Goal: Transaction & Acquisition: Obtain resource

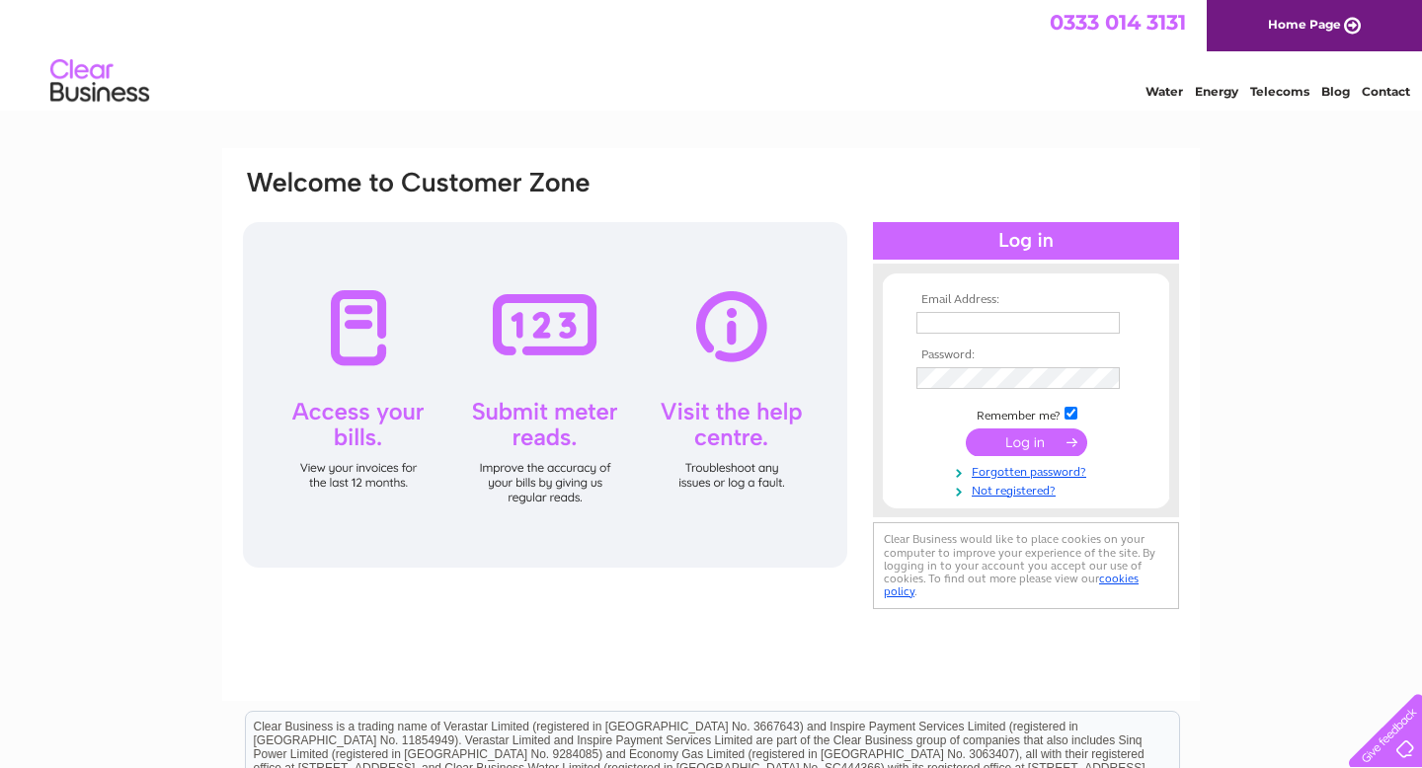
type input "[EMAIL_ADDRESS][DOMAIN_NAME]"
click at [998, 447] on input "submit" at bounding box center [1026, 443] width 121 height 28
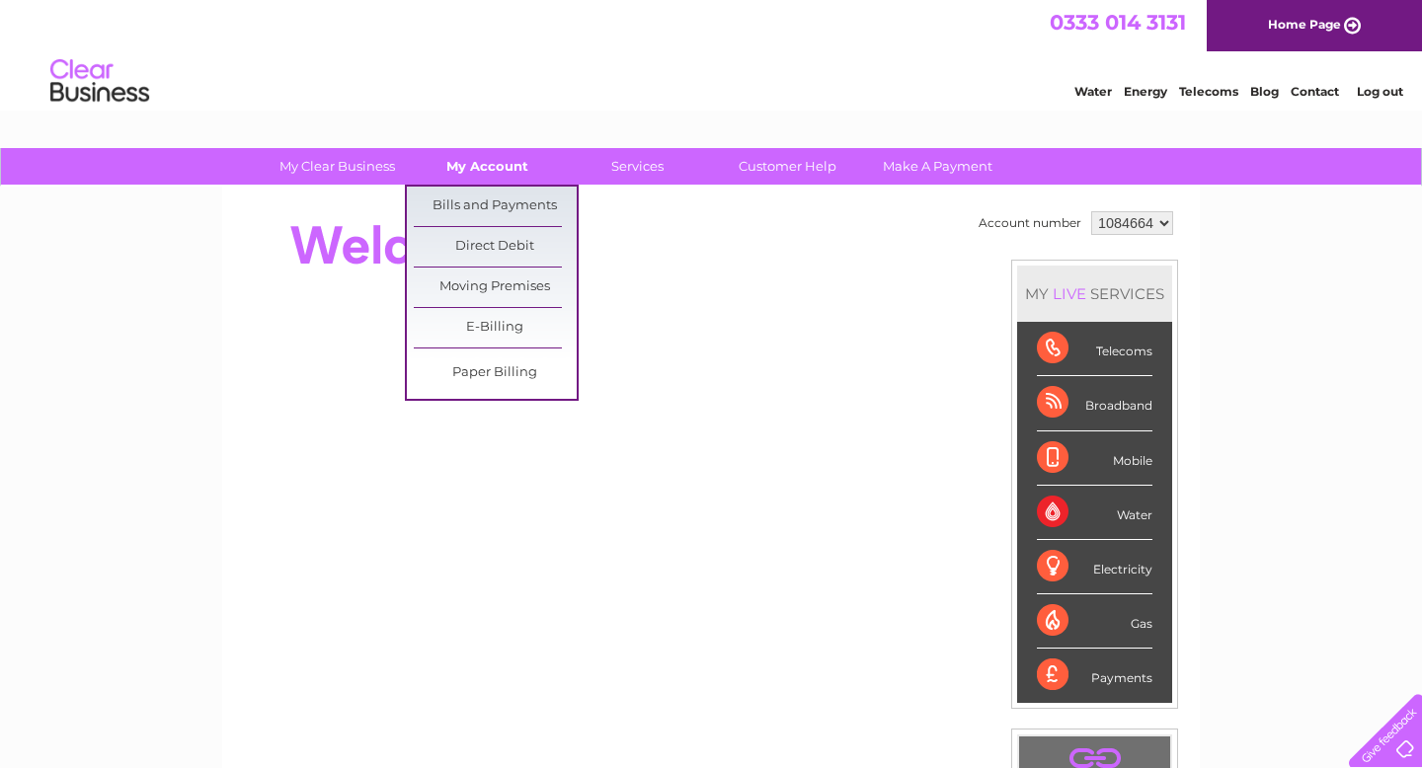
click at [483, 177] on link "My Account" at bounding box center [487, 166] width 163 height 37
click at [492, 204] on link "Bills and Payments" at bounding box center [495, 207] width 163 height 40
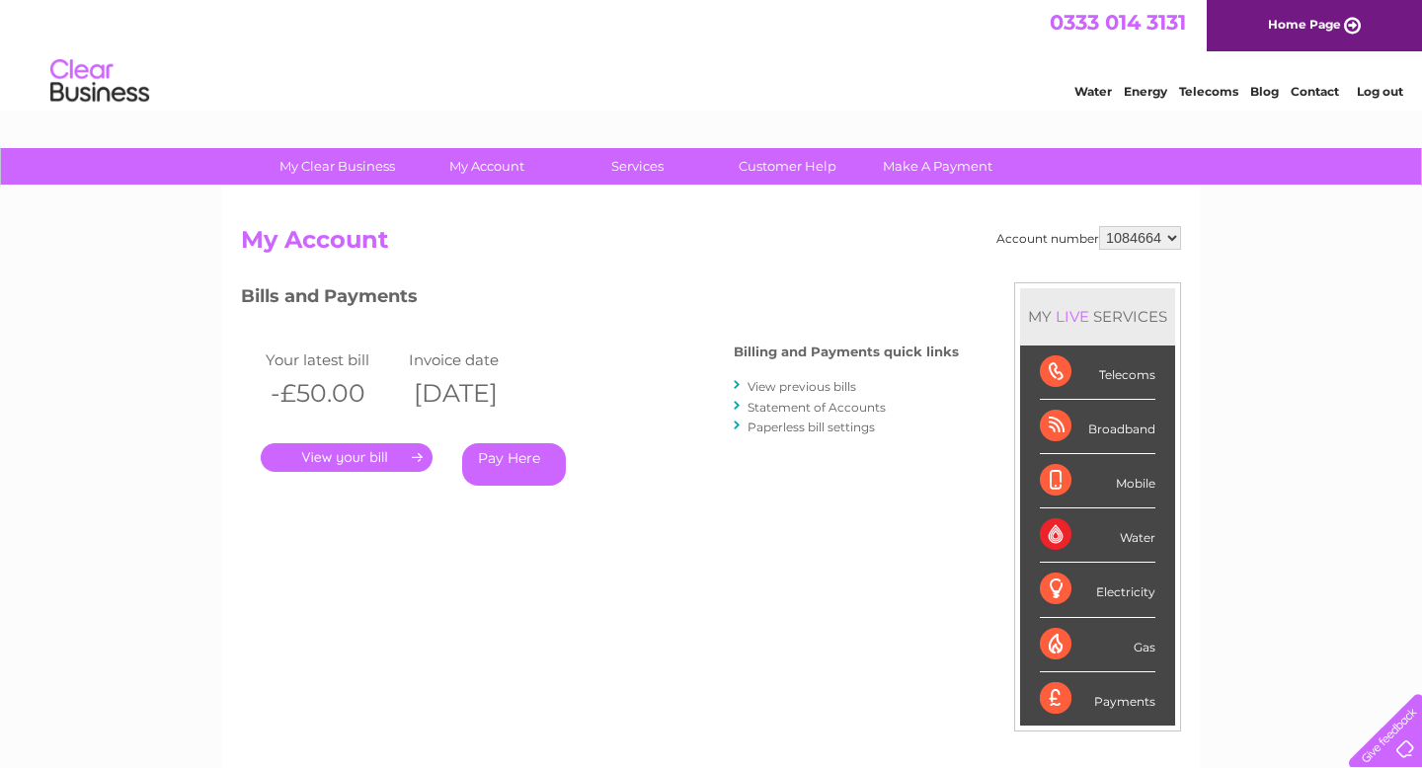
click at [393, 460] on link "." at bounding box center [347, 458] width 172 height 29
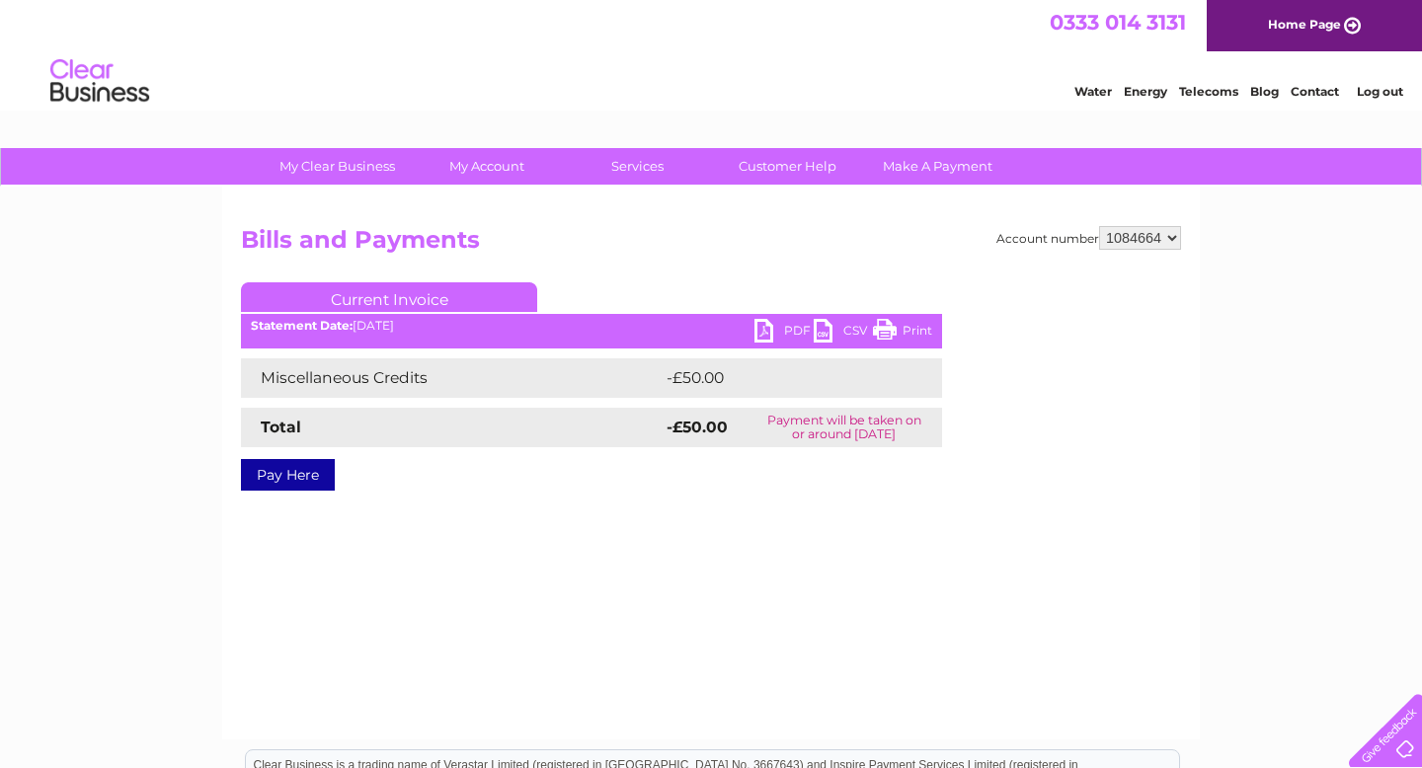
click at [790, 336] on link "PDF" at bounding box center [784, 333] width 59 height 29
click at [1133, 235] on select "1084664" at bounding box center [1140, 238] width 82 height 24
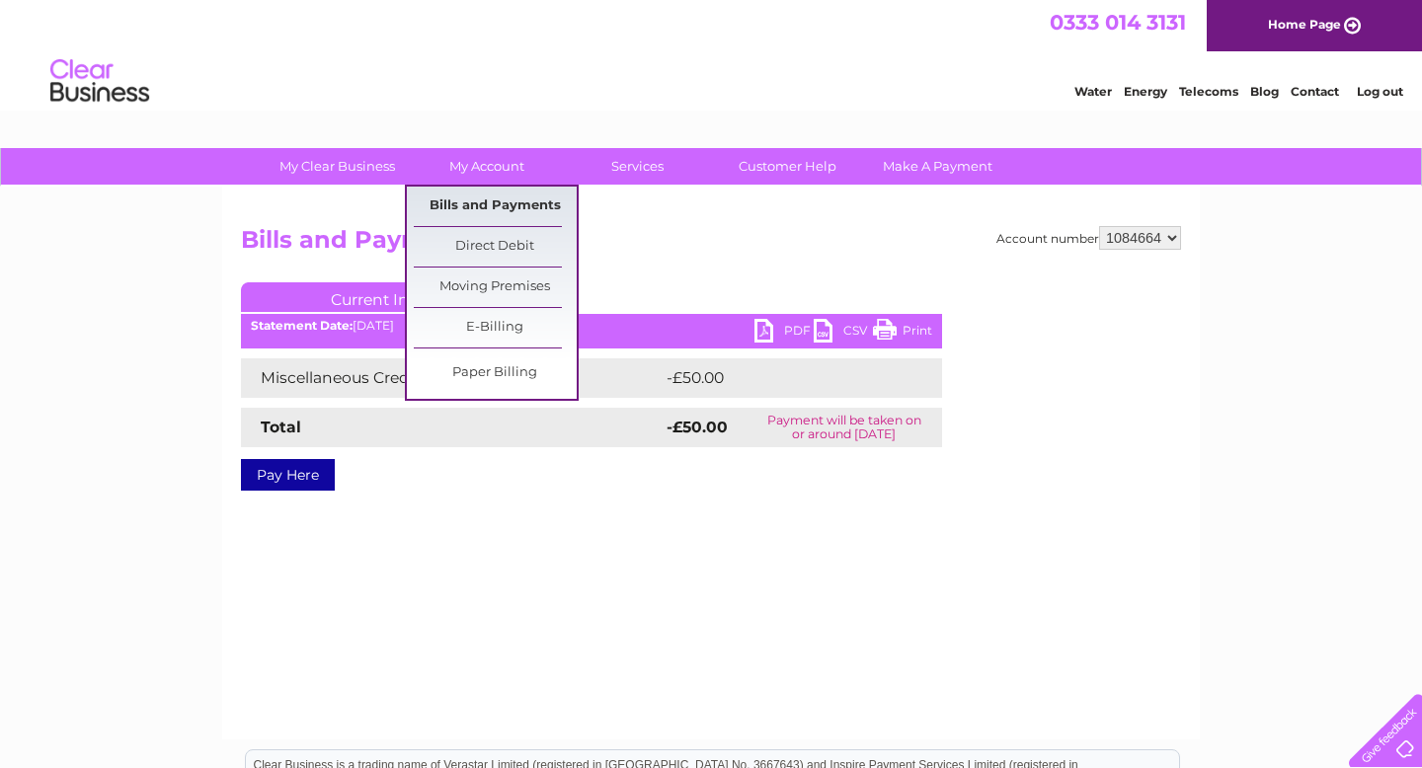
click at [469, 211] on link "Bills and Payments" at bounding box center [495, 207] width 163 height 40
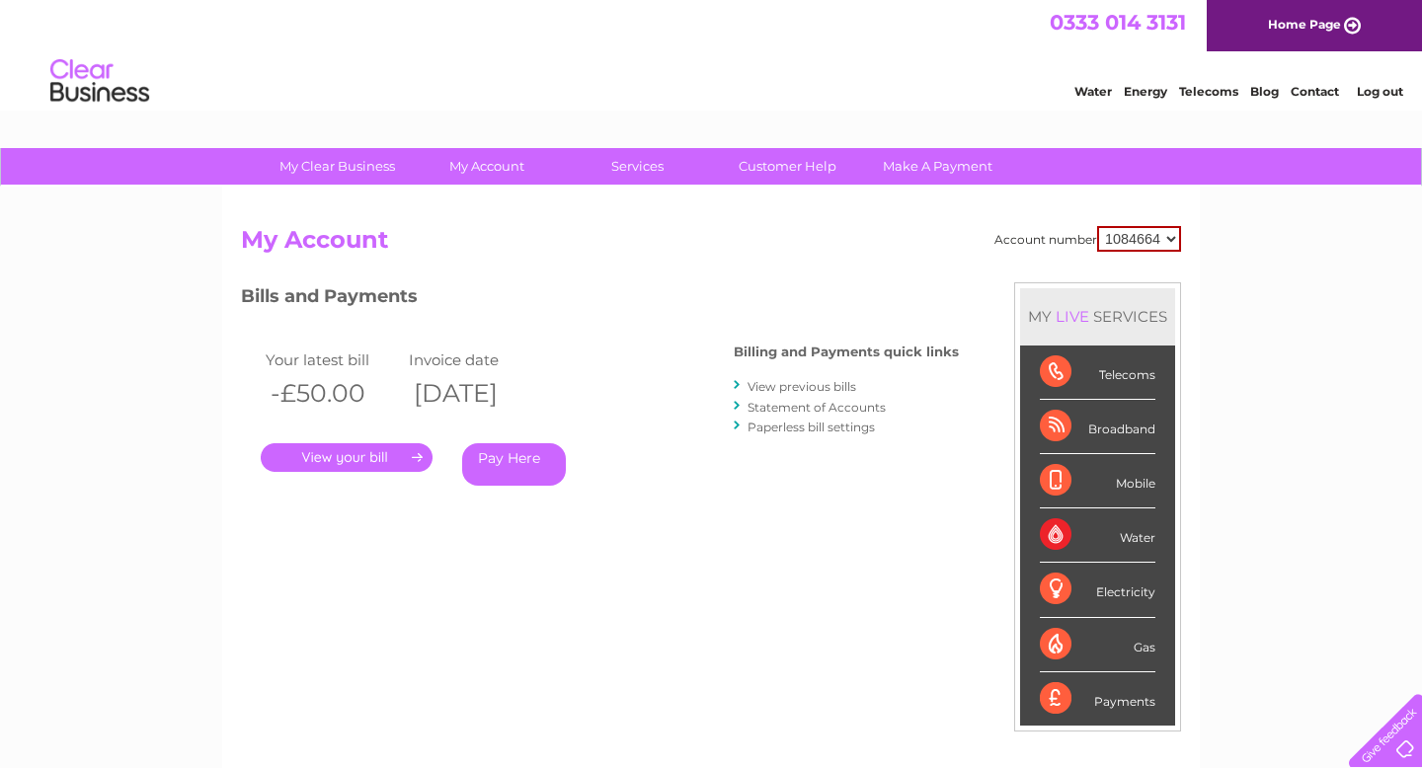
click at [778, 379] on link "View previous bills" at bounding box center [802, 386] width 109 height 15
